Goal: Book appointment/travel/reservation

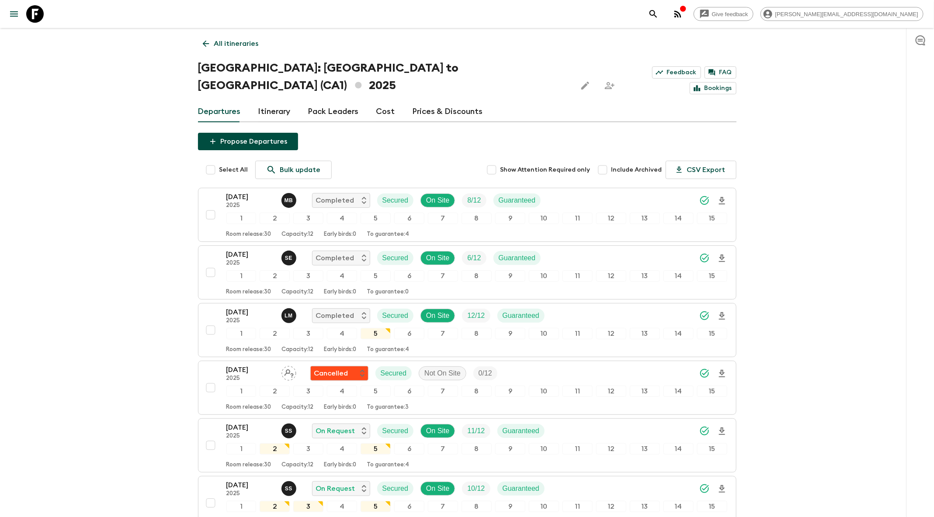
click at [659, 11] on icon "search adventures" at bounding box center [653, 14] width 10 height 10
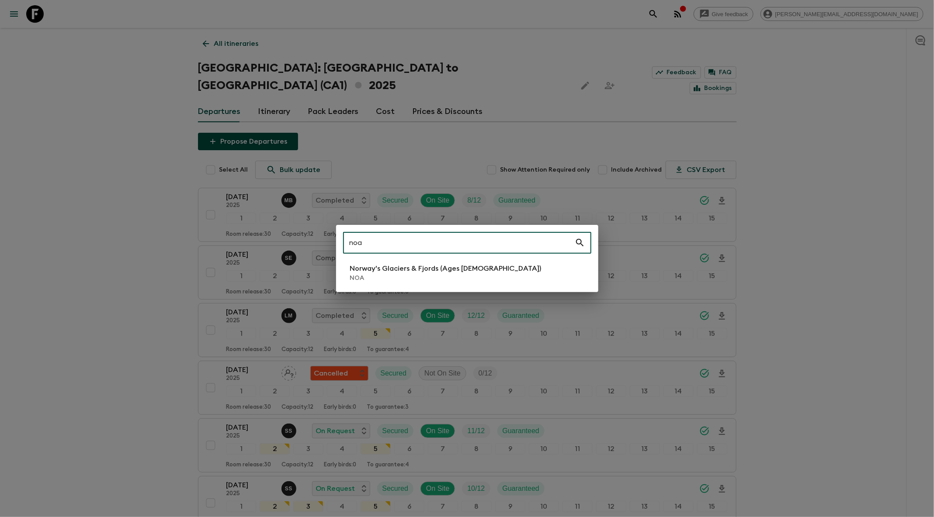
type input "noa"
click at [434, 269] on p "Norway's Glaciers & Fjords (Ages [DEMOGRAPHIC_DATA])" at bounding box center [445, 268] width 191 height 10
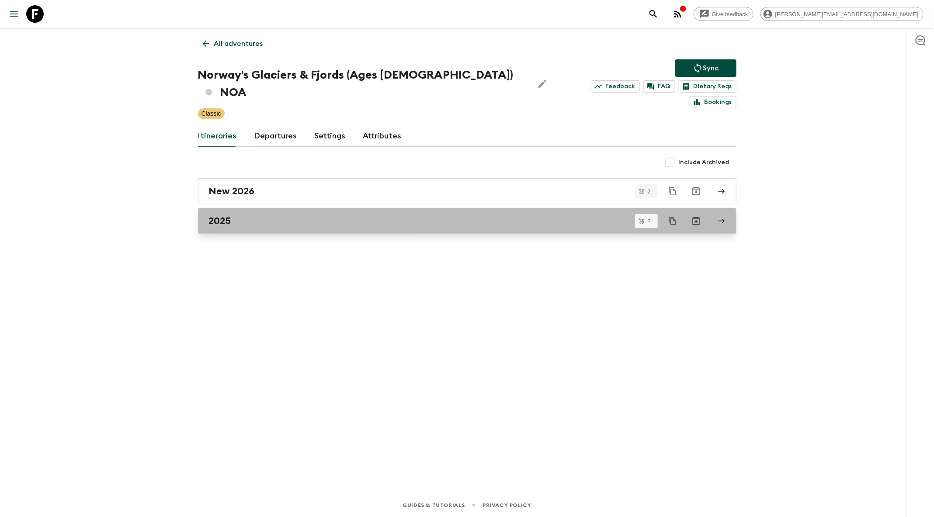
click at [341, 215] on div "2025" at bounding box center [459, 220] width 500 height 11
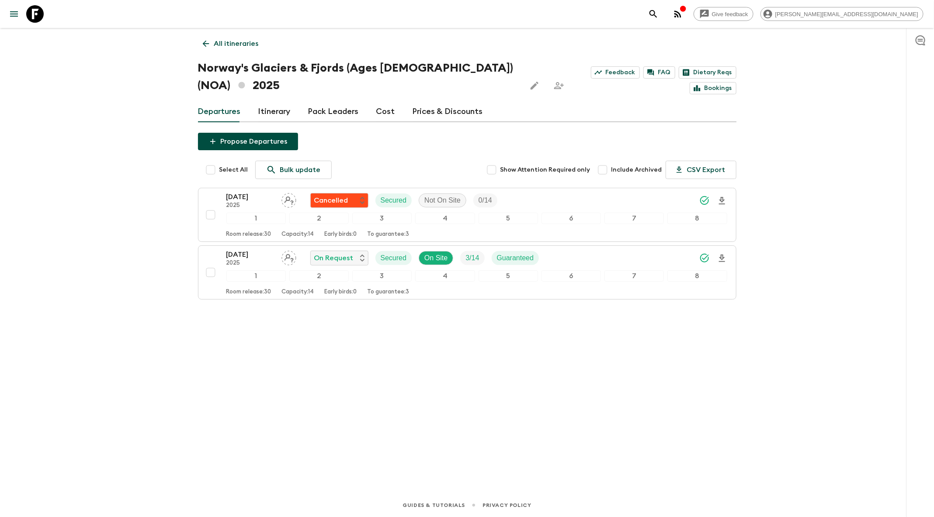
click at [738, 4] on div "Give feedback [PERSON_NAME][EMAIL_ADDRESS][DOMAIN_NAME]" at bounding box center [467, 14] width 934 height 28
click at [657, 10] on icon "search adventures" at bounding box center [652, 13] width 7 height 7
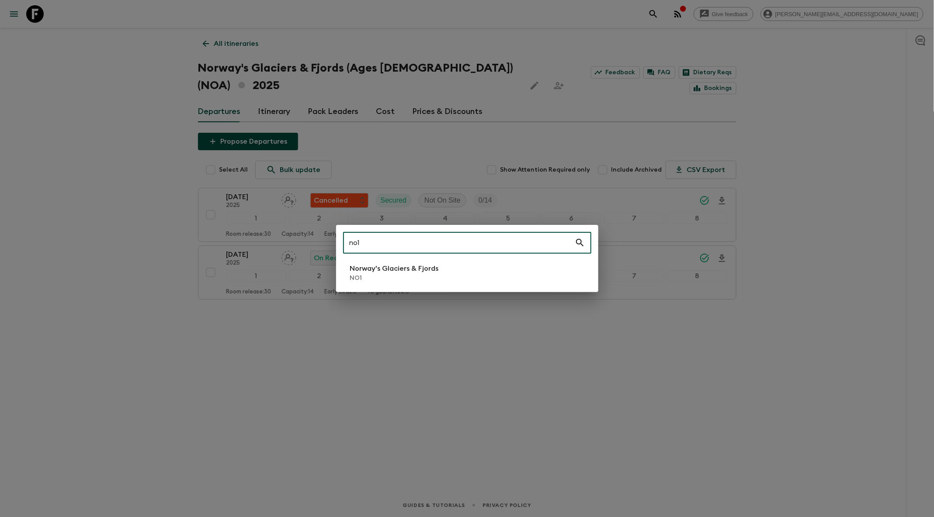
type input "no1"
click at [430, 273] on p "Norway's Glaciers & Fjords" at bounding box center [394, 268] width 89 height 10
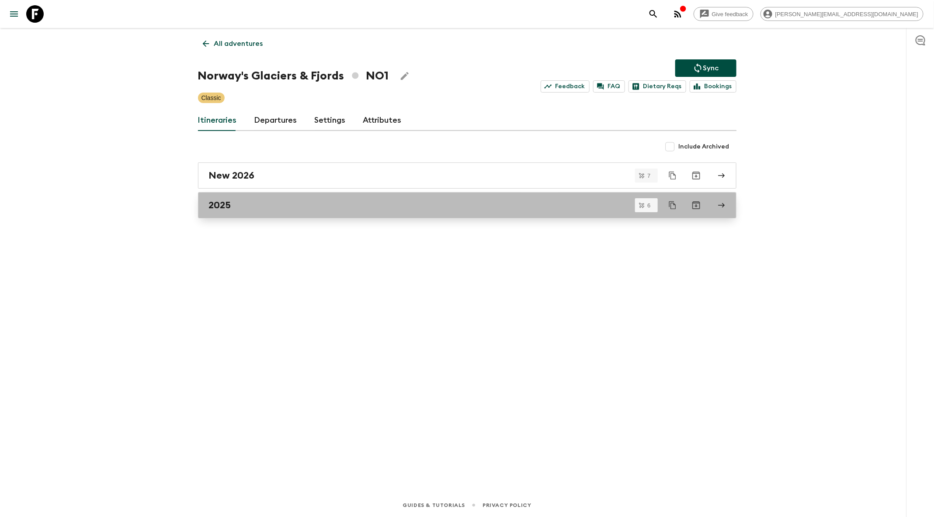
click at [280, 209] on div "2025" at bounding box center [459, 205] width 500 height 11
